Goal: Communication & Community: Answer question/provide support

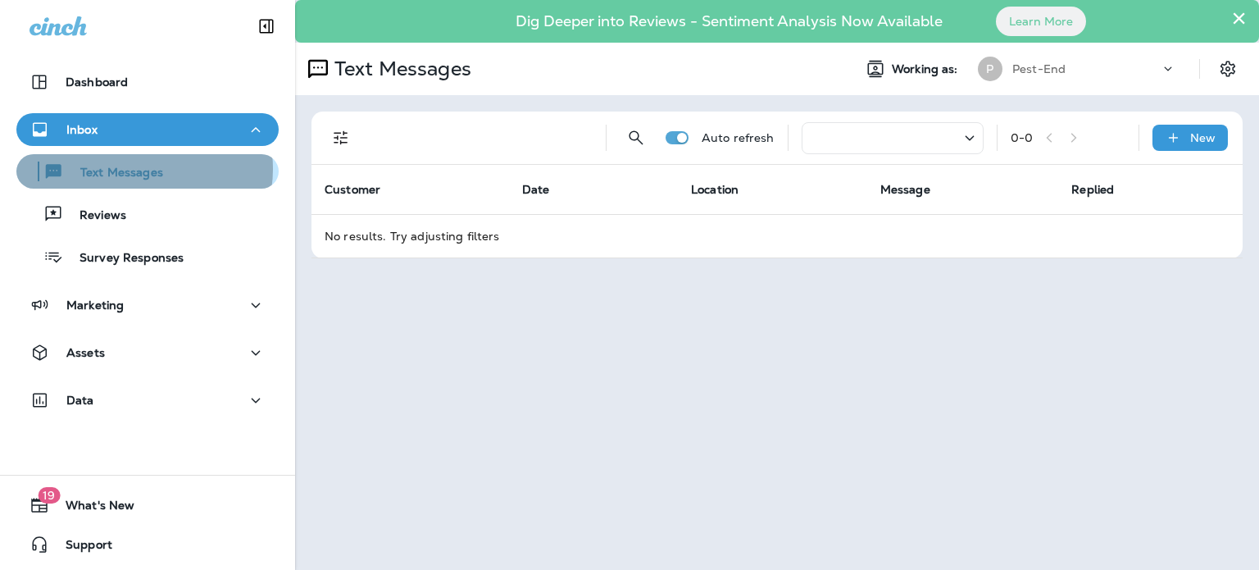
click at [141, 169] on p "Text Messages" at bounding box center [113, 174] width 99 height 16
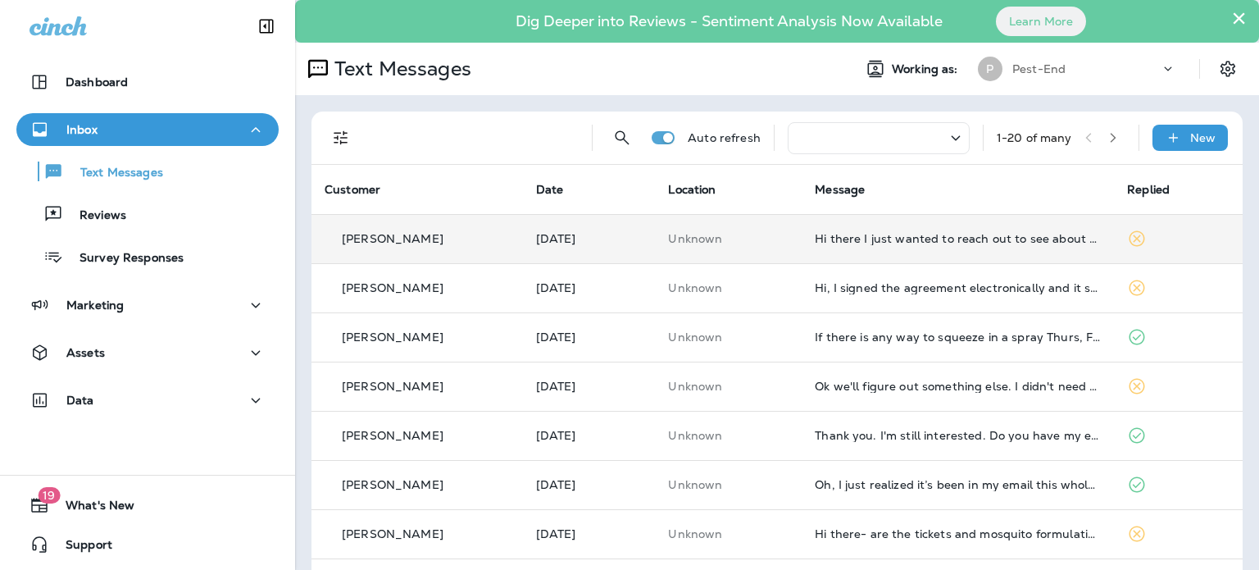
click at [750, 248] on td "Unknown" at bounding box center [728, 238] width 147 height 49
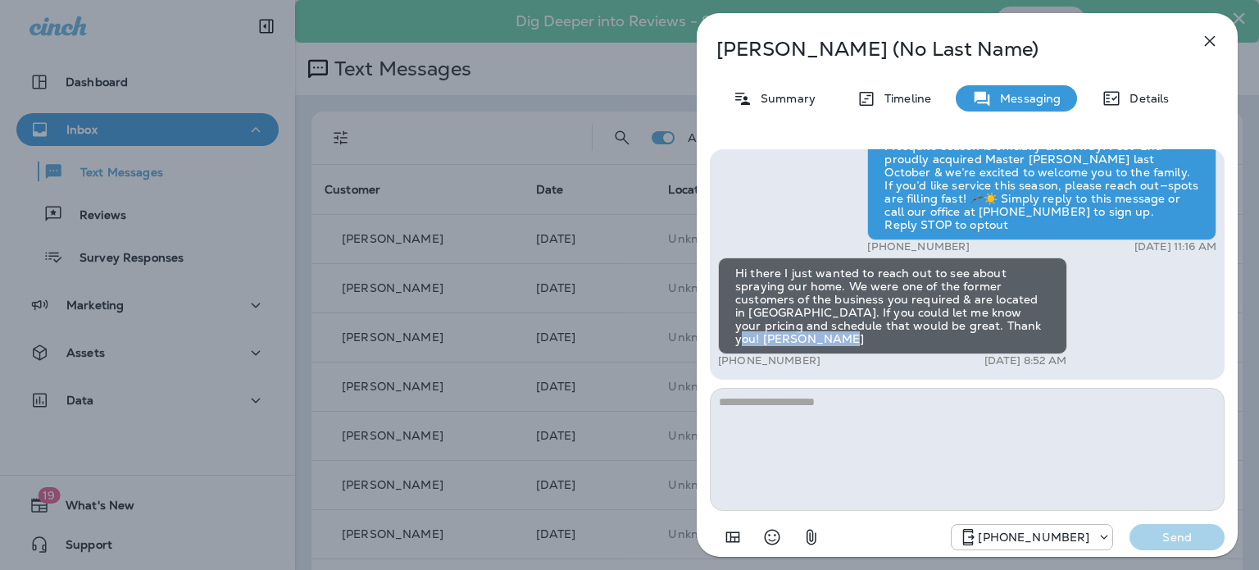
drag, startPoint x: 805, startPoint y: 336, endPoint x: 992, endPoint y: 324, distance: 187.3
click at [992, 324] on div "Hi there I just wanted to reach out to see about spraying our home. We were one…" at bounding box center [892, 305] width 349 height 97
copy div "[PERSON_NAME]"
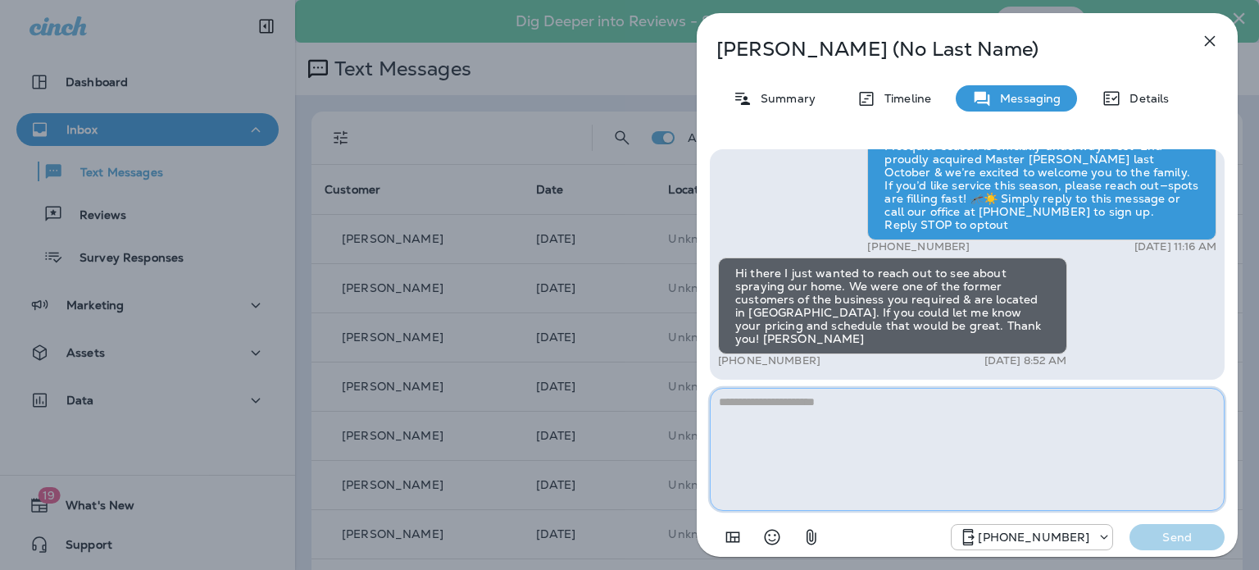
click at [800, 414] on textarea at bounding box center [967, 449] width 515 height 123
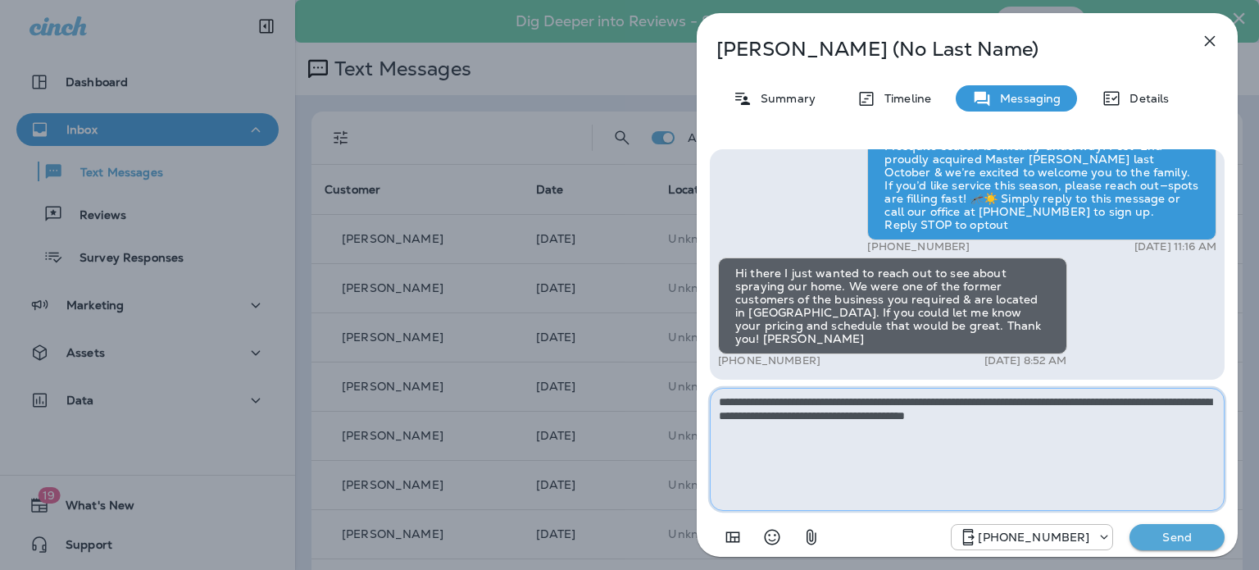
type textarea "**********"
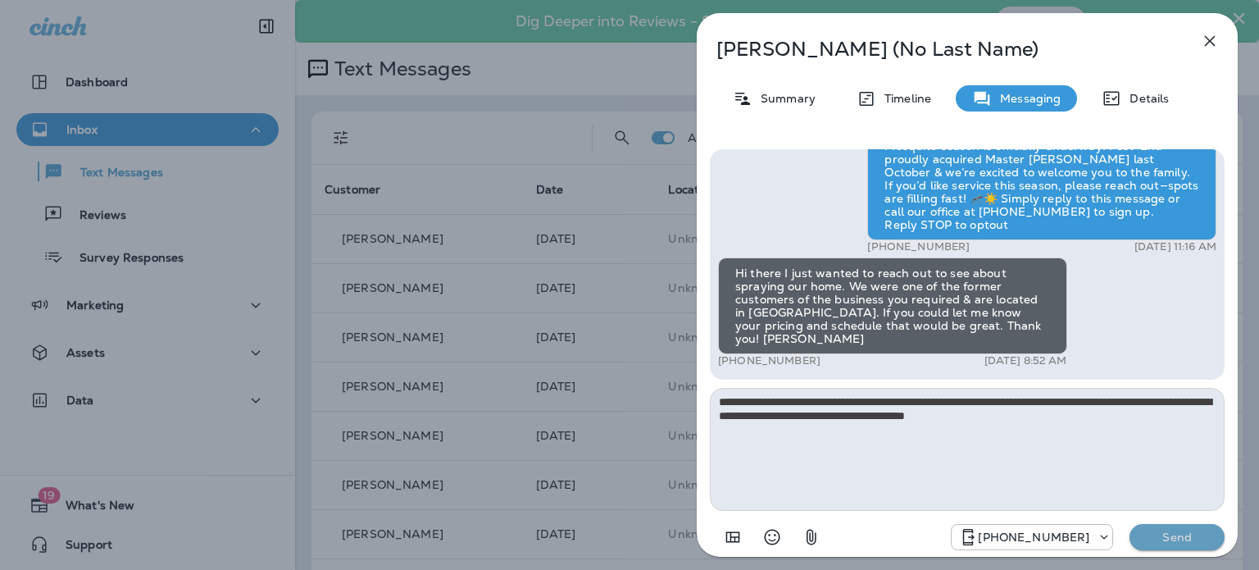
click at [1167, 534] on p "Send" at bounding box center [1177, 536] width 69 height 15
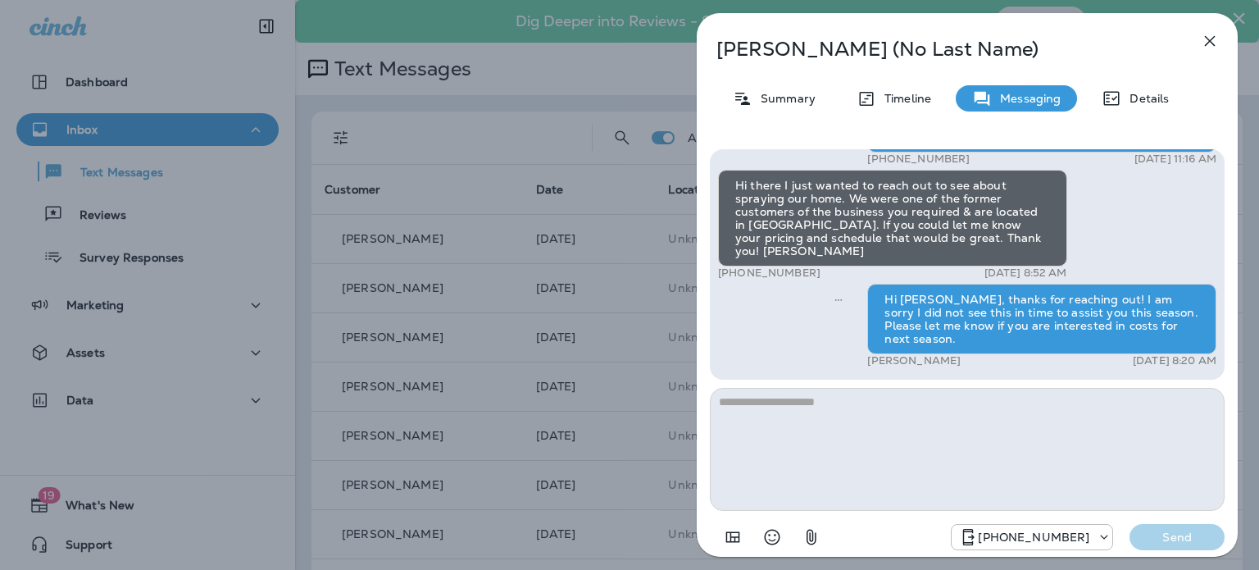
click at [1207, 40] on icon "button" at bounding box center [1210, 41] width 20 height 20
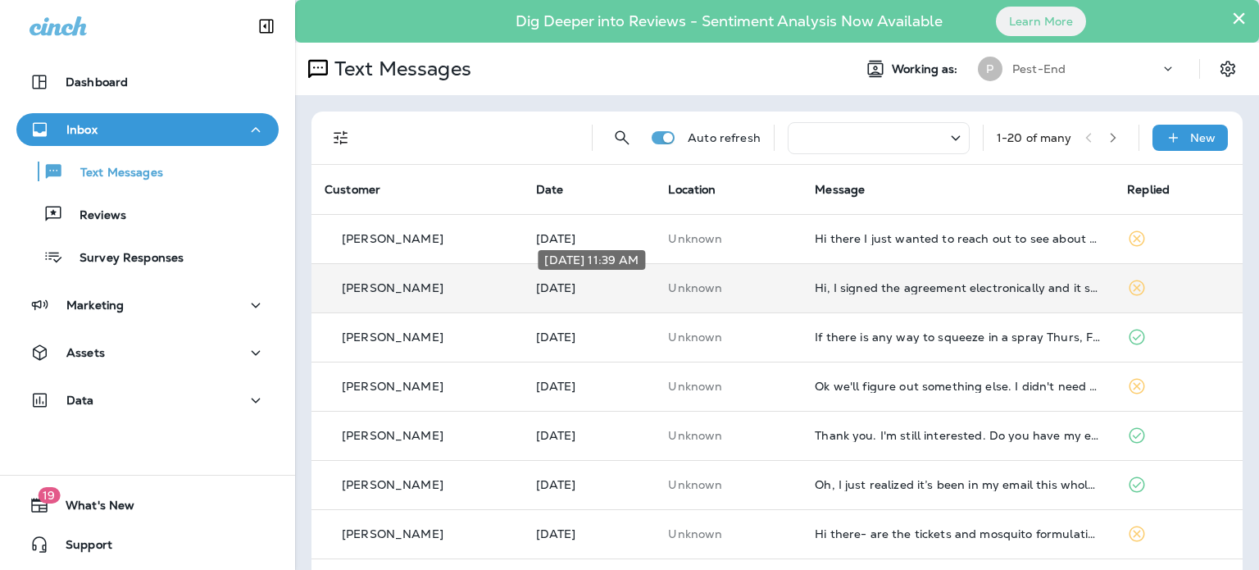
click at [643, 283] on p "[DATE]" at bounding box center [589, 287] width 107 height 13
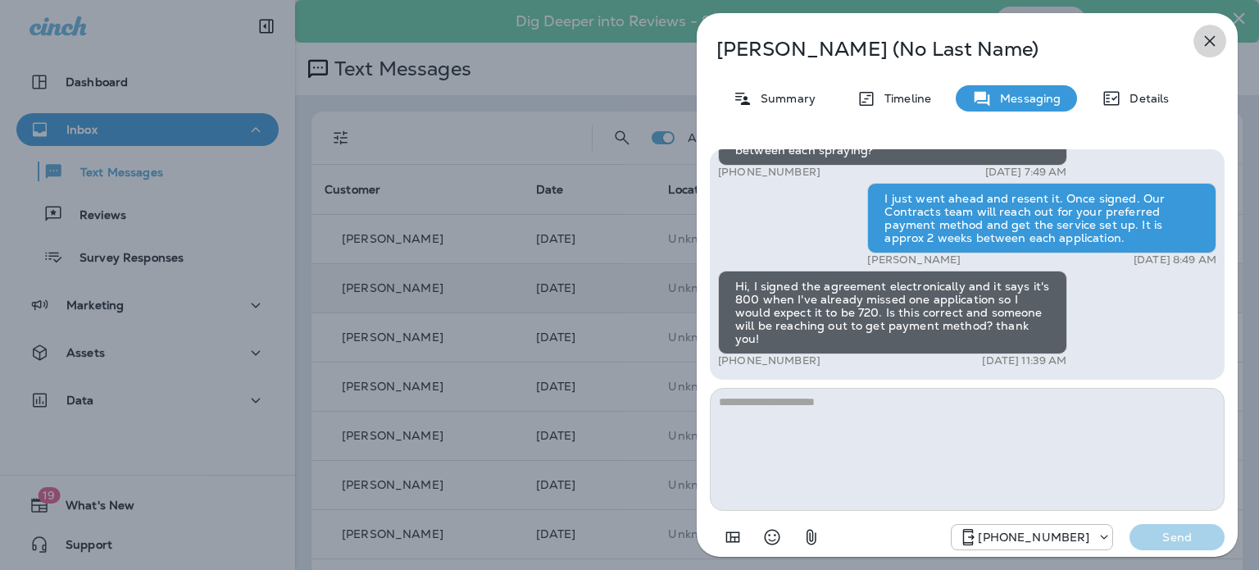
click at [1210, 42] on icon "button" at bounding box center [1210, 41] width 11 height 11
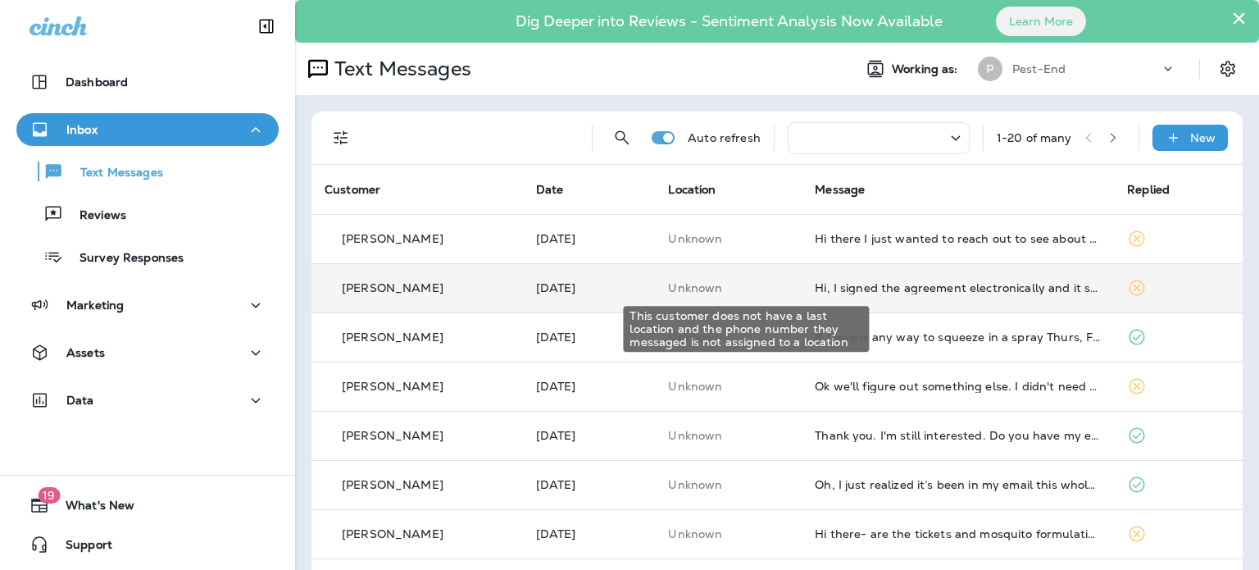
click at [679, 334] on div "This customer does not have a last location and the phone number they messaged …" at bounding box center [746, 329] width 246 height 46
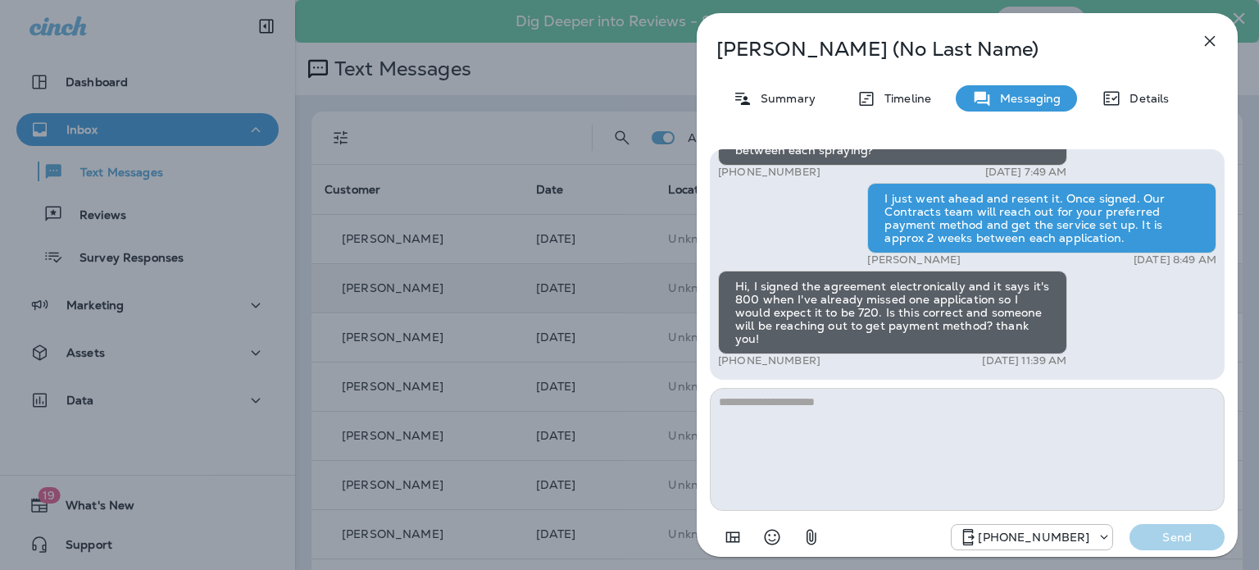
click at [1216, 38] on icon "button" at bounding box center [1210, 41] width 20 height 20
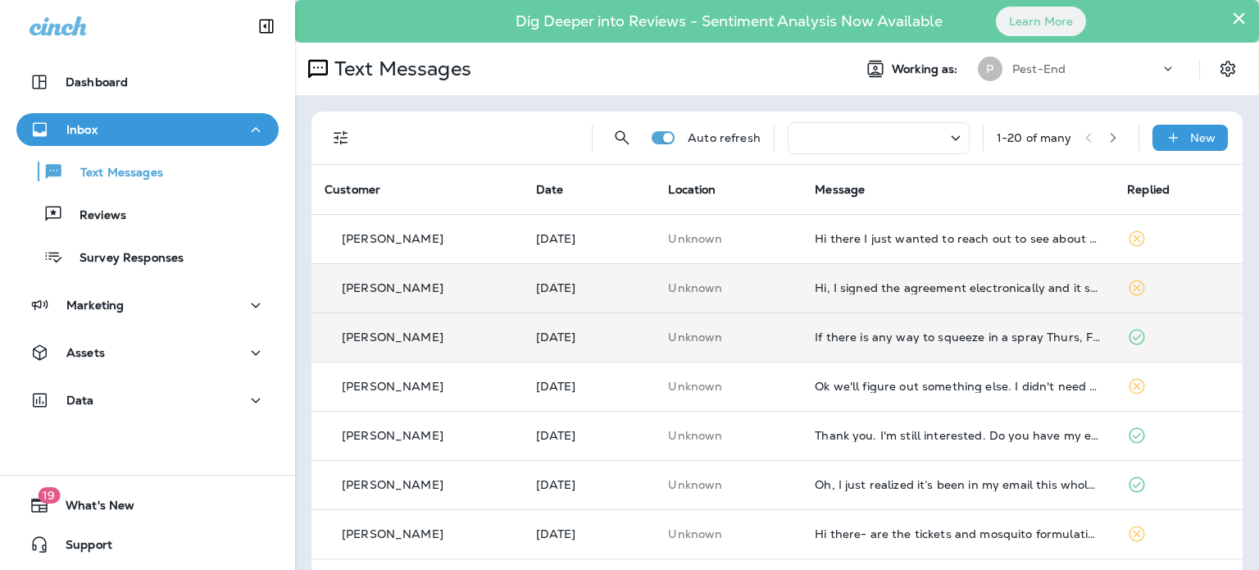
click at [471, 347] on td "[PERSON_NAME]" at bounding box center [416, 336] width 211 height 49
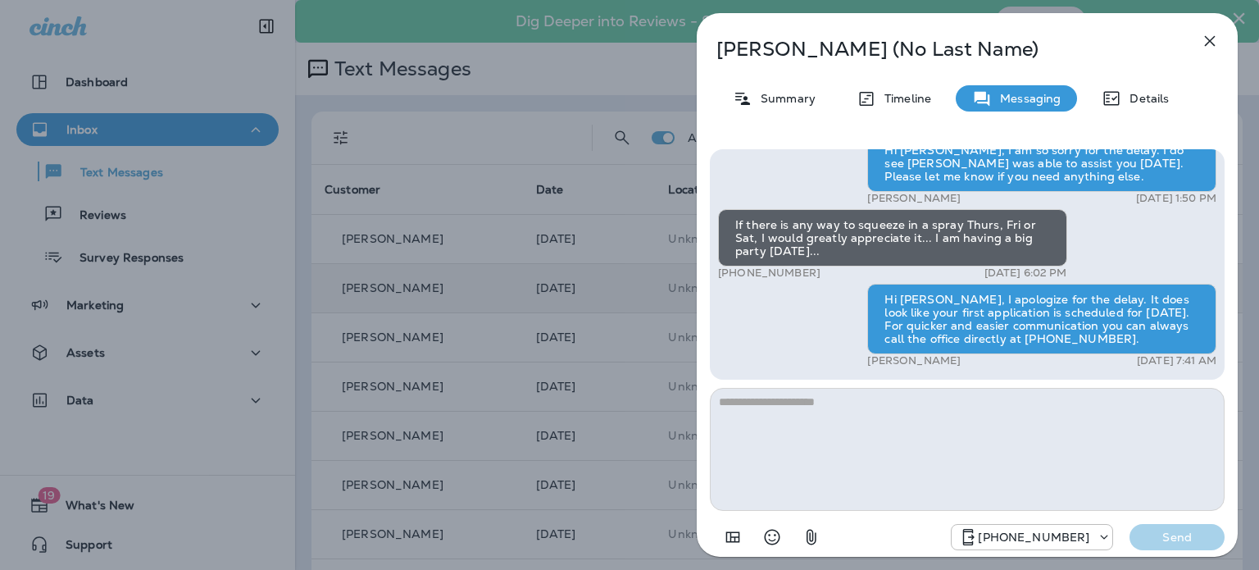
click at [1208, 47] on icon "button" at bounding box center [1210, 41] width 20 height 20
